Goal: Task Accomplishment & Management: Manage account settings

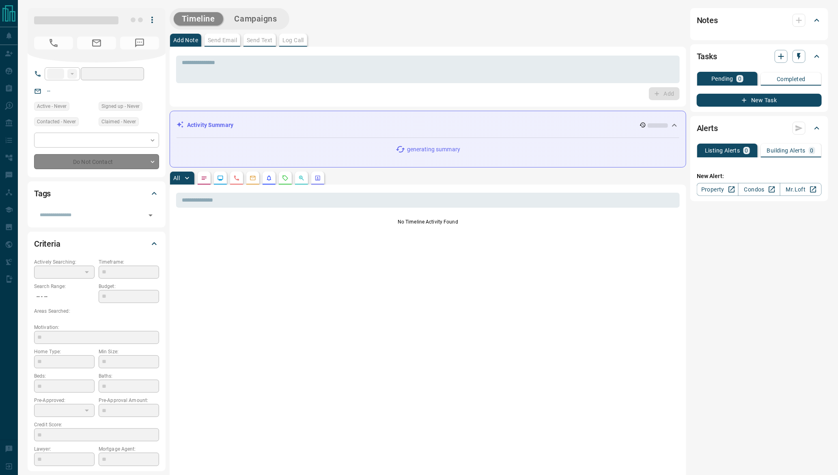
type input "**"
type input "**********"
type input "*"
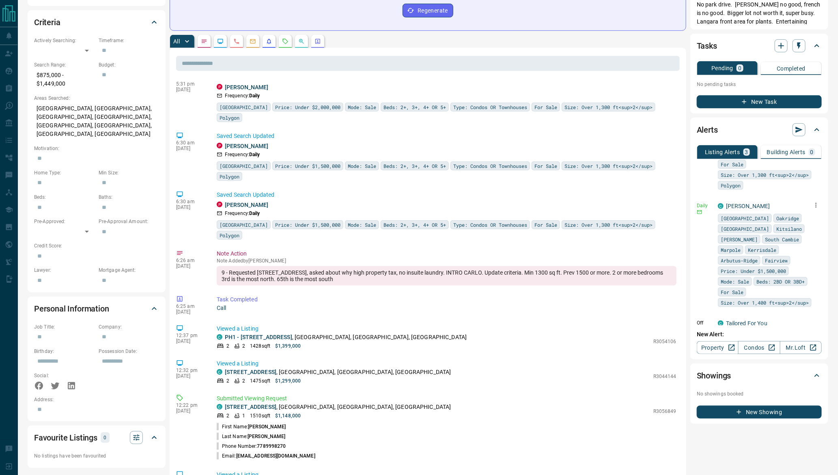
scroll to position [61, 0]
click at [816, 210] on icon "button" at bounding box center [815, 205] width 7 height 7
click at [798, 241] on link "Edit" at bounding box center [801, 244] width 18 height 8
click at [784, 188] on div at bounding box center [419, 237] width 838 height 475
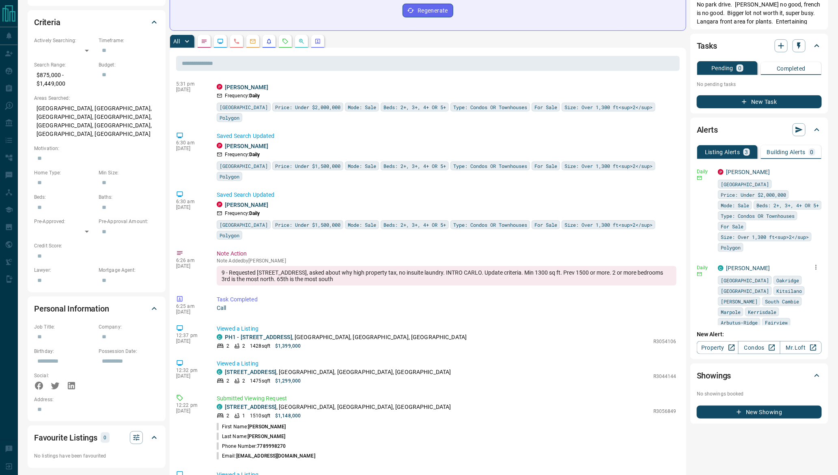
click at [808, 170] on div "P [PERSON_NAME] Price: Under $2,000,000 Mode: Sale Beds: 2+, 3+, 4+ OR 5+ Type:…" at bounding box center [769, 210] width 104 height 84
click at [818, 170] on icon "button" at bounding box center [815, 171] width 7 height 7
click at [811, 195] on li "Edit" at bounding box center [804, 198] width 36 height 13
click at [807, 197] on link "Edit" at bounding box center [801, 199] width 18 height 8
